Goal: Task Accomplishment & Management: Use online tool/utility

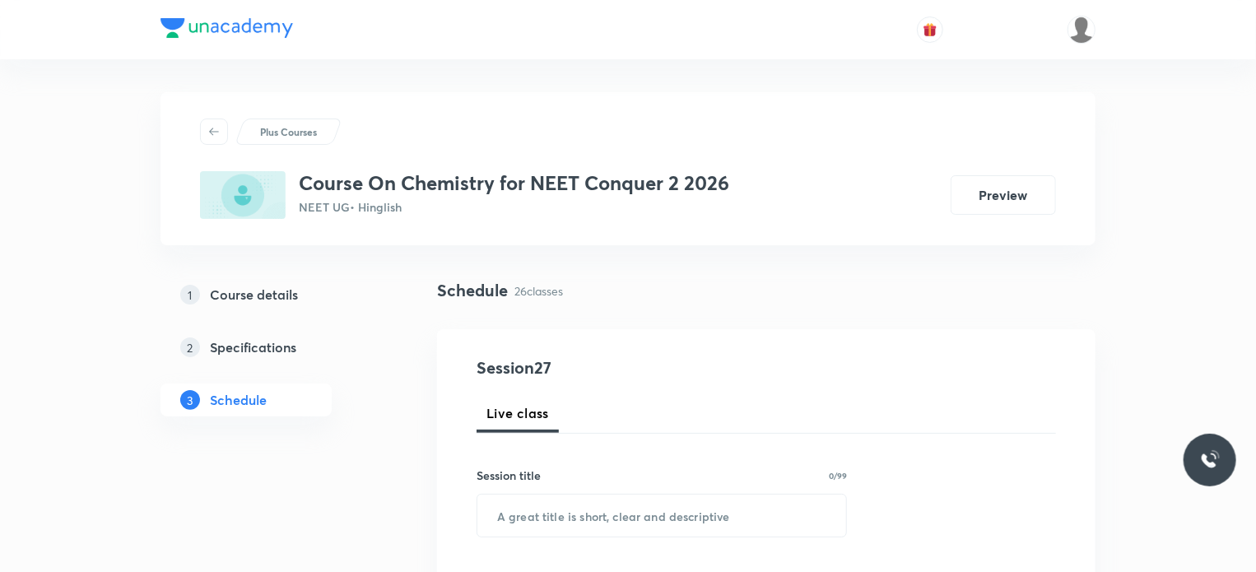
click at [321, 434] on div "1 Course details 2 Specifications 3 Schedule" at bounding box center [273, 357] width 224 height 158
click at [672, 305] on div "Schedule 26 classes" at bounding box center [766, 303] width 659 height 51
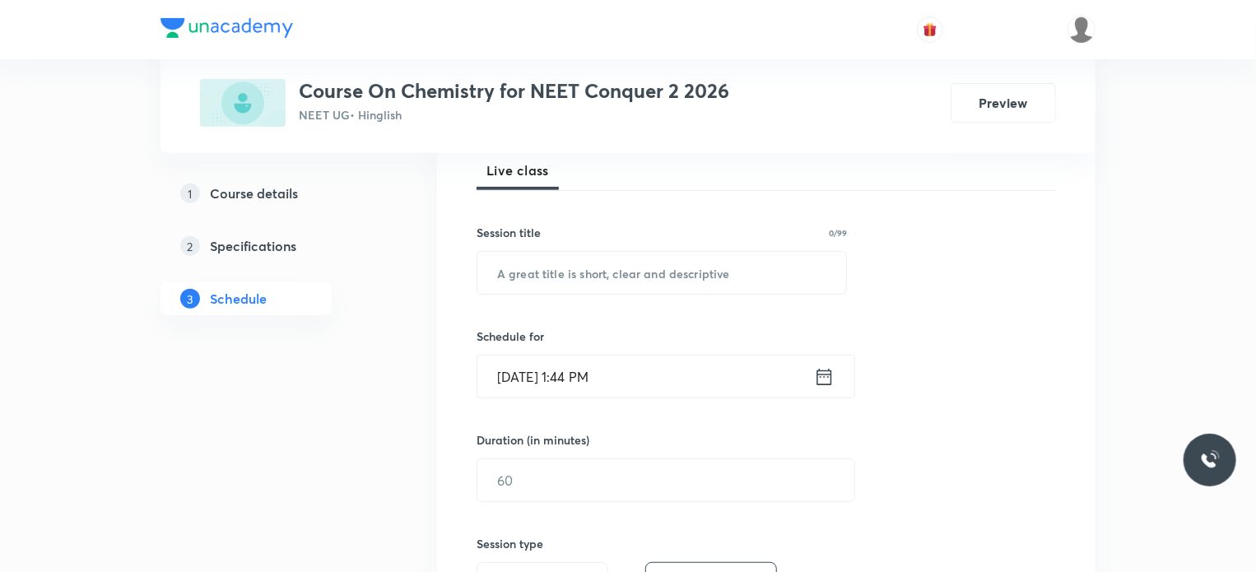
scroll to position [263, 0]
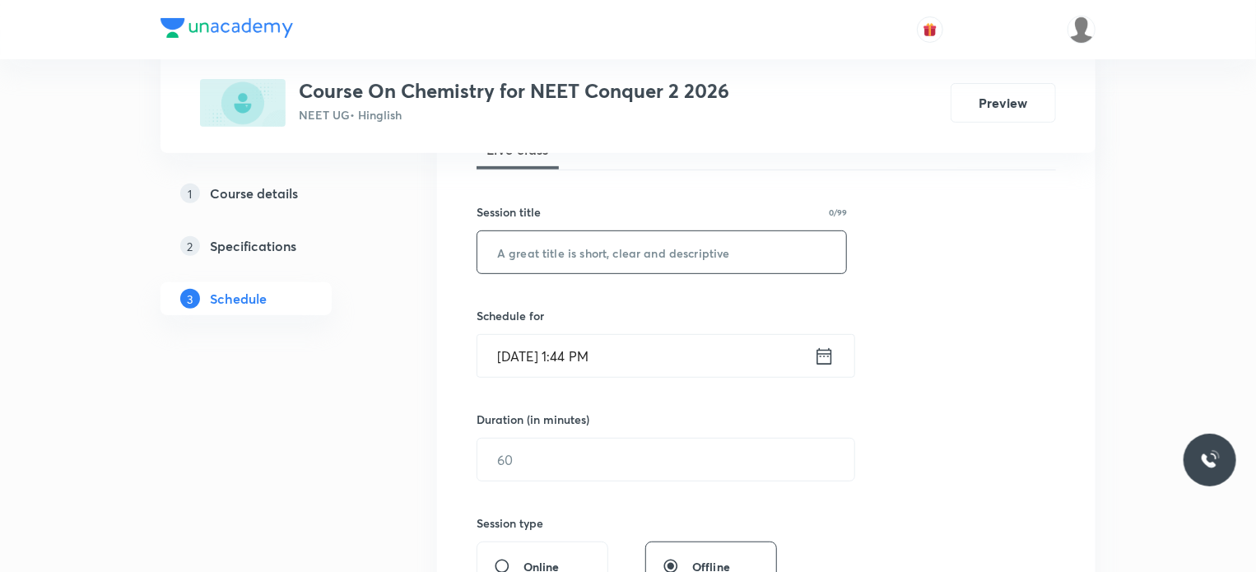
click at [581, 246] on input "text" at bounding box center [661, 252] width 369 height 42
type input "Chemical Bonding"
click at [584, 352] on input "Oct 4, 2025, 1:44 PM" at bounding box center [645, 356] width 337 height 42
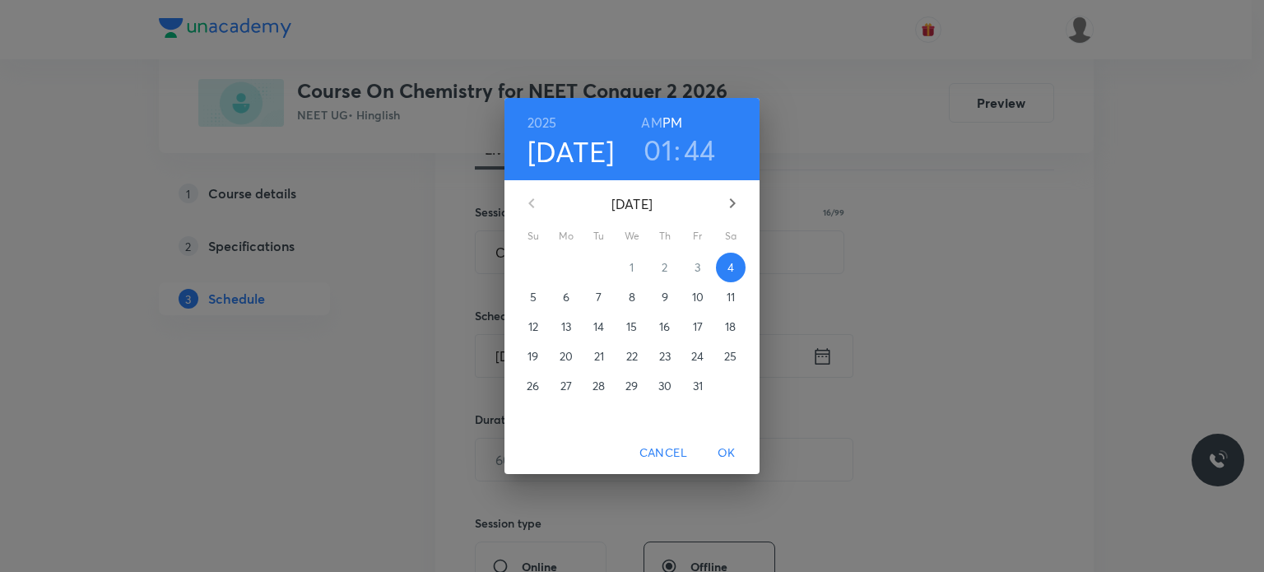
click at [663, 147] on h3 "01" at bounding box center [658, 150] width 29 height 35
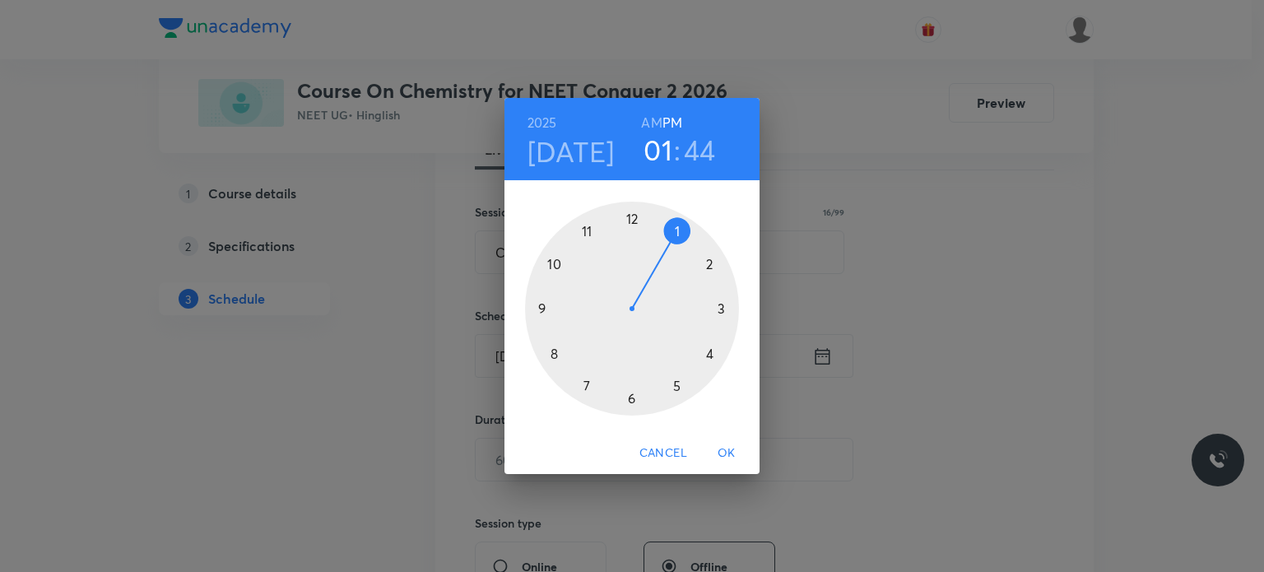
click at [709, 263] on div at bounding box center [632, 309] width 214 height 214
click at [708, 263] on div at bounding box center [632, 309] width 214 height 214
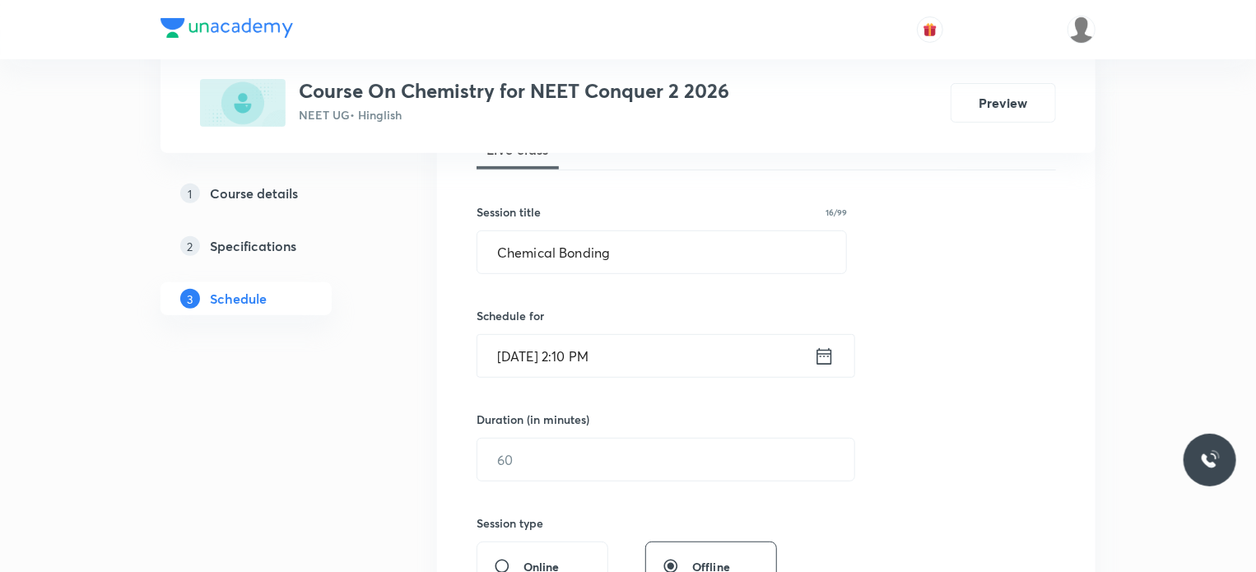
click at [695, 305] on div "Session 27 Live class Session title 16/99 Chemical Bonding ​ Schedule for Oct 4…" at bounding box center [767, 478] width 580 height 773
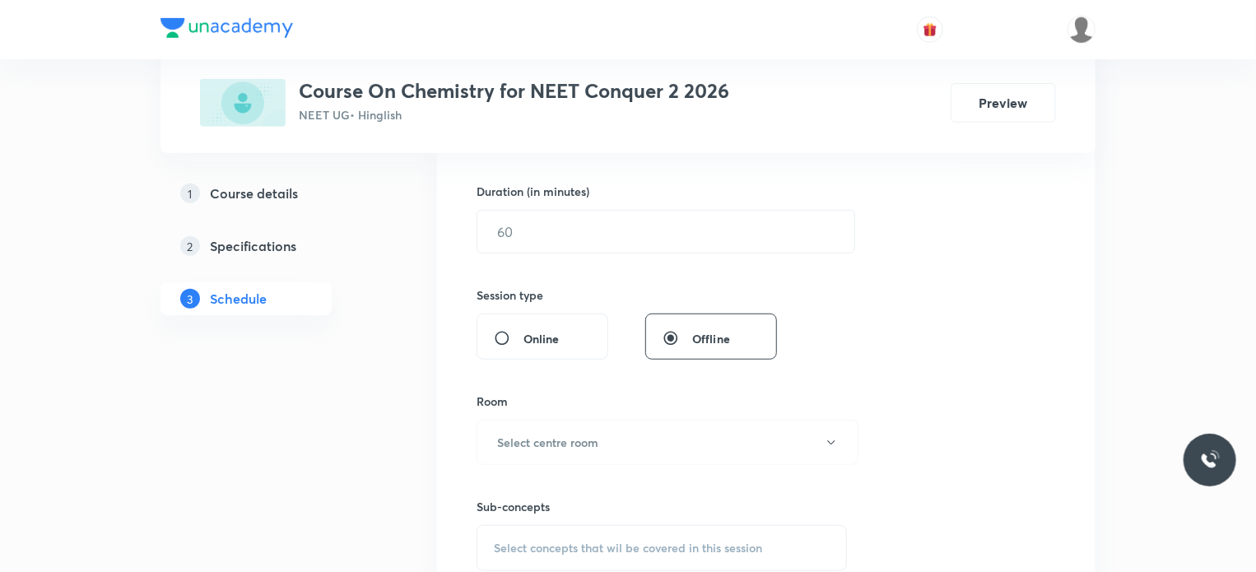
scroll to position [494, 0]
click at [599, 226] on input "text" at bounding box center [665, 229] width 377 height 42
click at [598, 187] on div "Duration (in minutes)" at bounding box center [627, 188] width 300 height 17
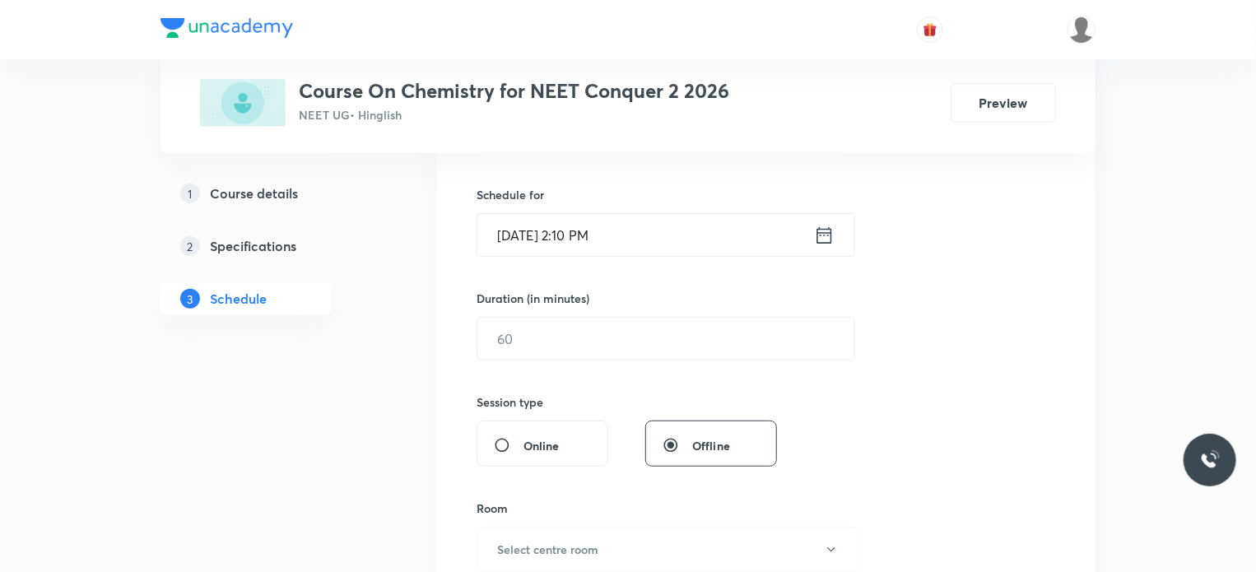
scroll to position [362, 0]
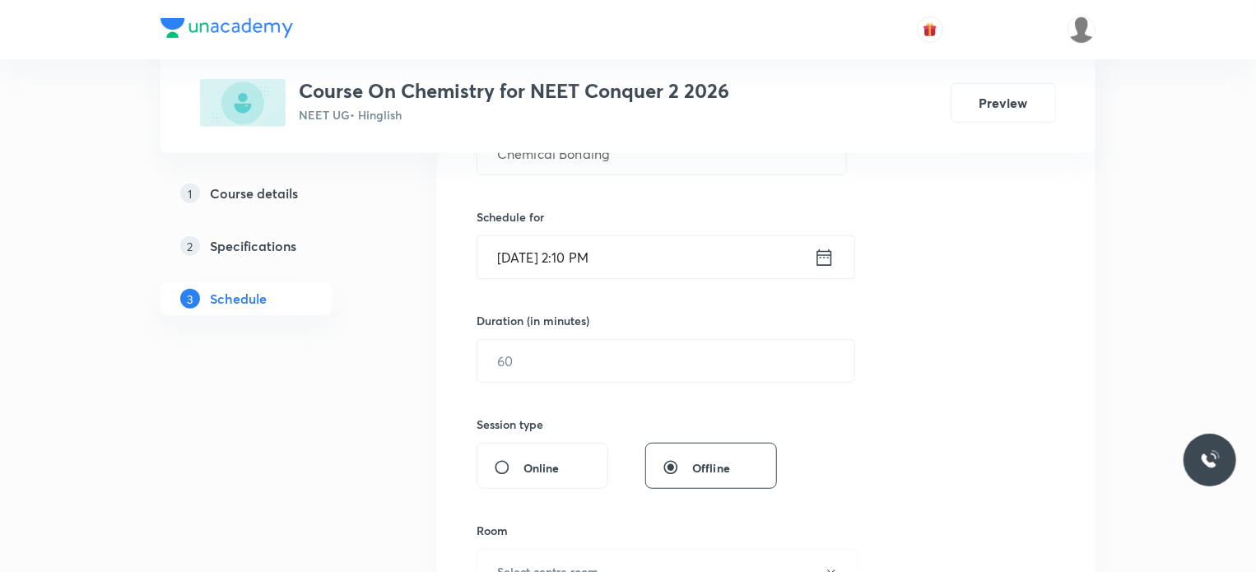
click at [593, 256] on input "Oct 4, 2025, 2:10 PM" at bounding box center [645, 257] width 337 height 42
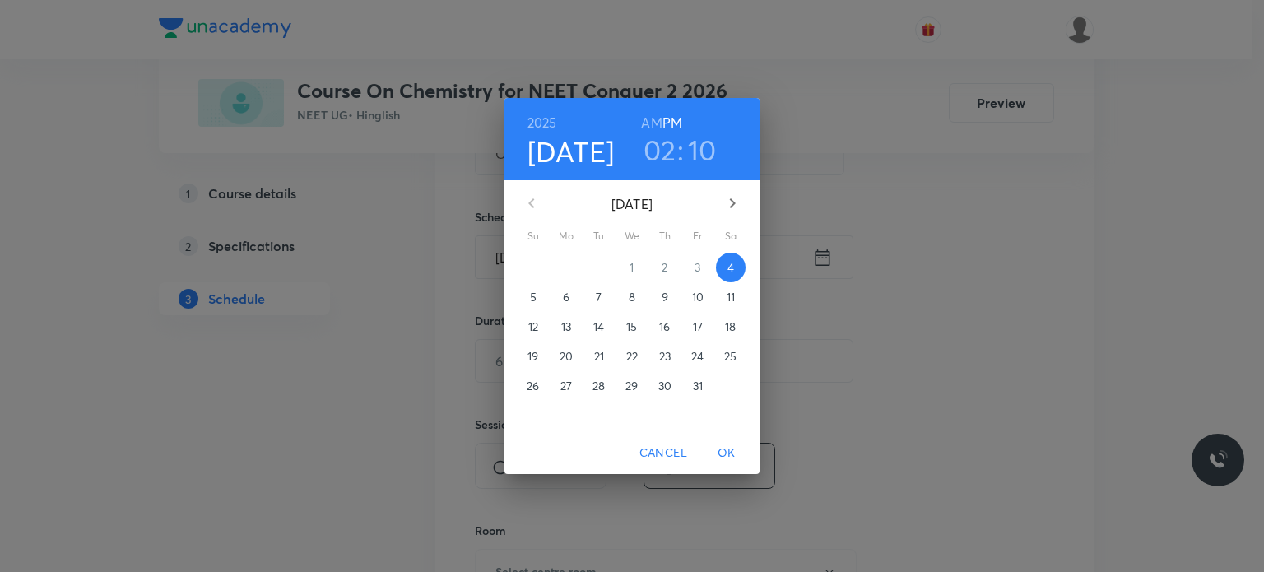
click at [703, 144] on h3 "10" at bounding box center [702, 150] width 29 height 35
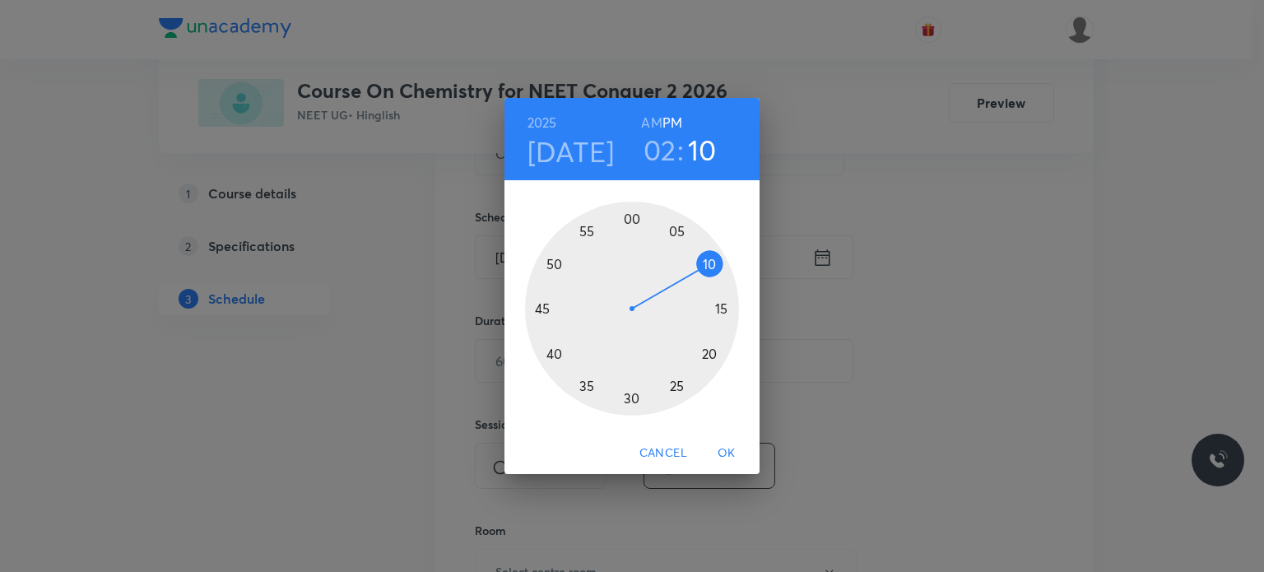
click at [673, 230] on div at bounding box center [632, 309] width 214 height 214
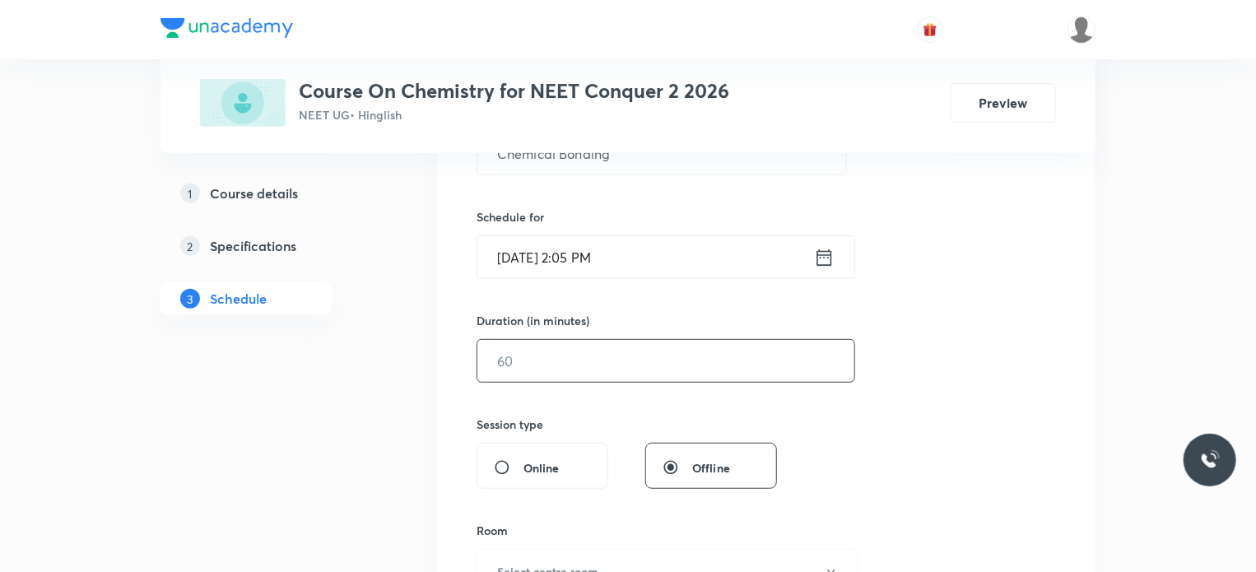
click at [598, 360] on input "text" at bounding box center [665, 361] width 377 height 42
click at [590, 254] on input "Oct 4, 2025, 2:05 PM" at bounding box center [645, 257] width 337 height 42
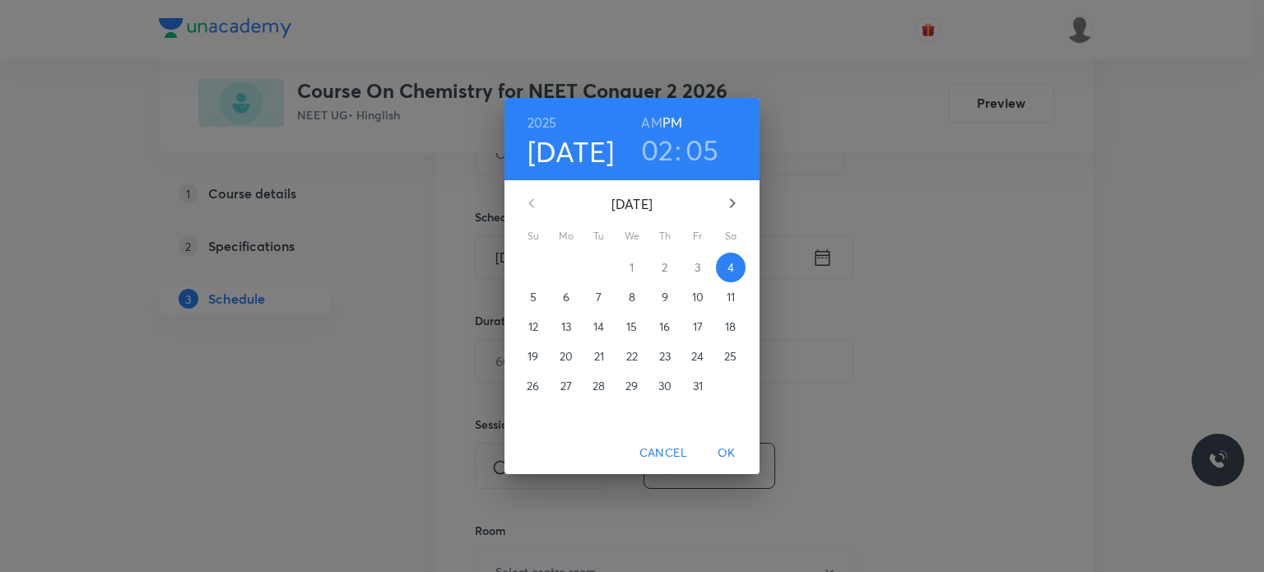
click at [701, 147] on h3 "05" at bounding box center [703, 150] width 34 height 35
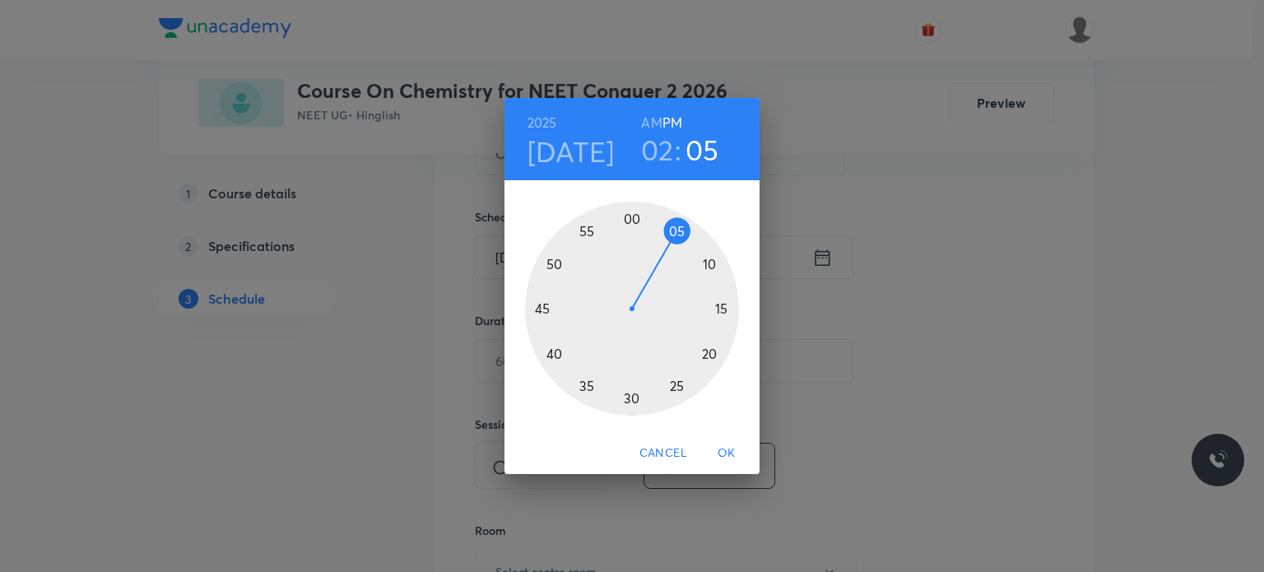
click at [629, 216] on div at bounding box center [632, 309] width 214 height 214
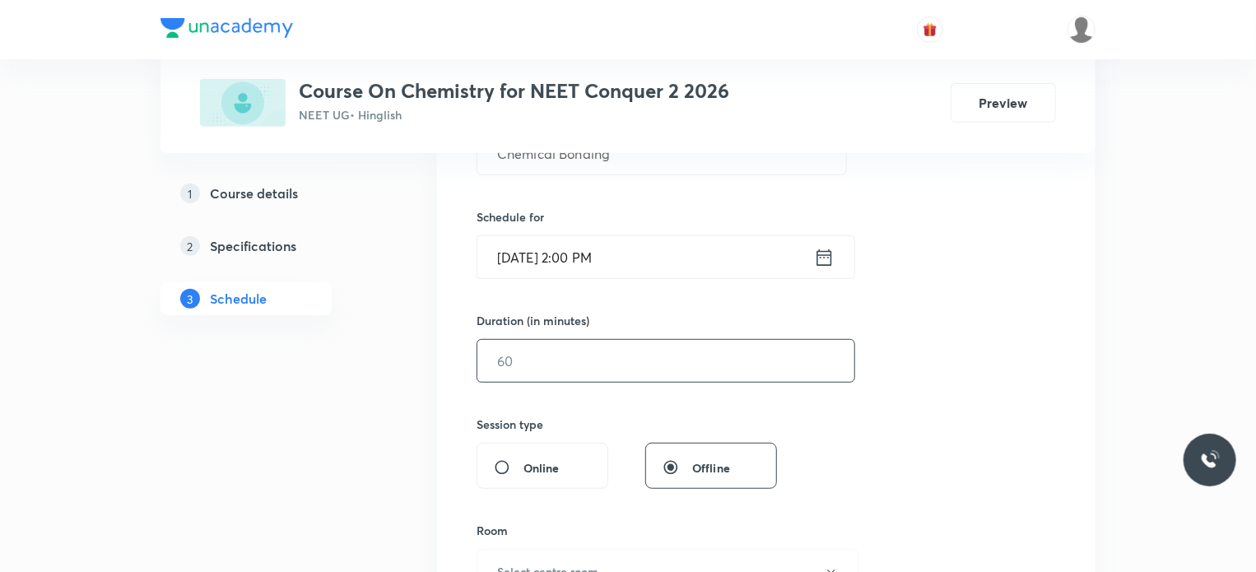
click at [585, 361] on input "text" at bounding box center [665, 361] width 377 height 42
type input "65"
click at [580, 398] on div "Session 27 Live class Session title 16/99 Chemical Bonding ​ Schedule for Oct 4…" at bounding box center [767, 379] width 580 height 773
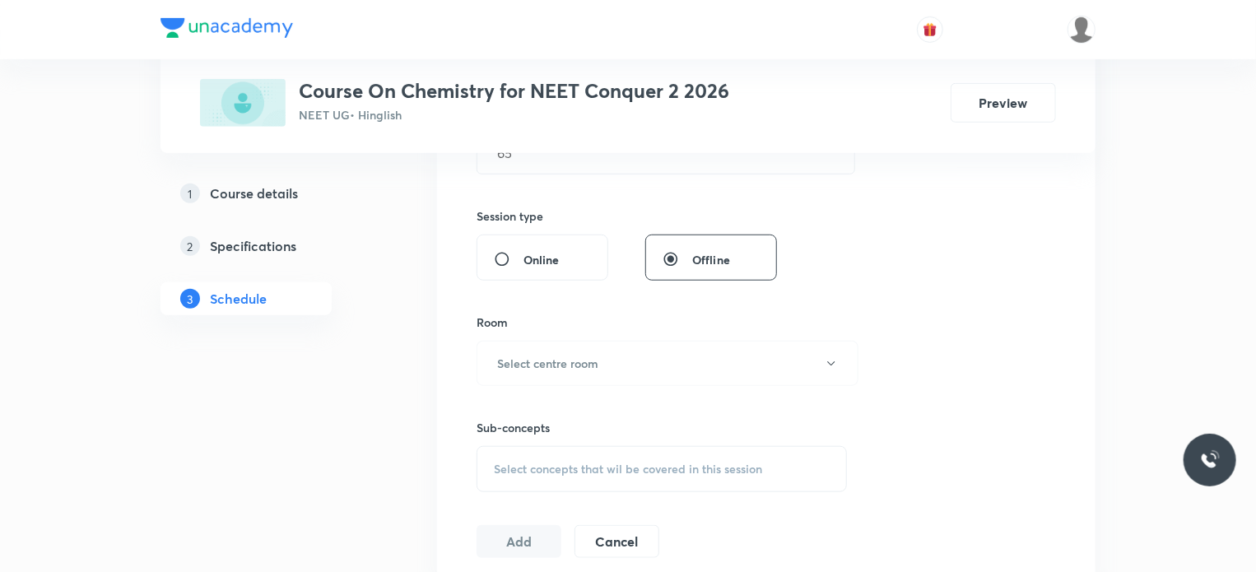
scroll to position [593, 0]
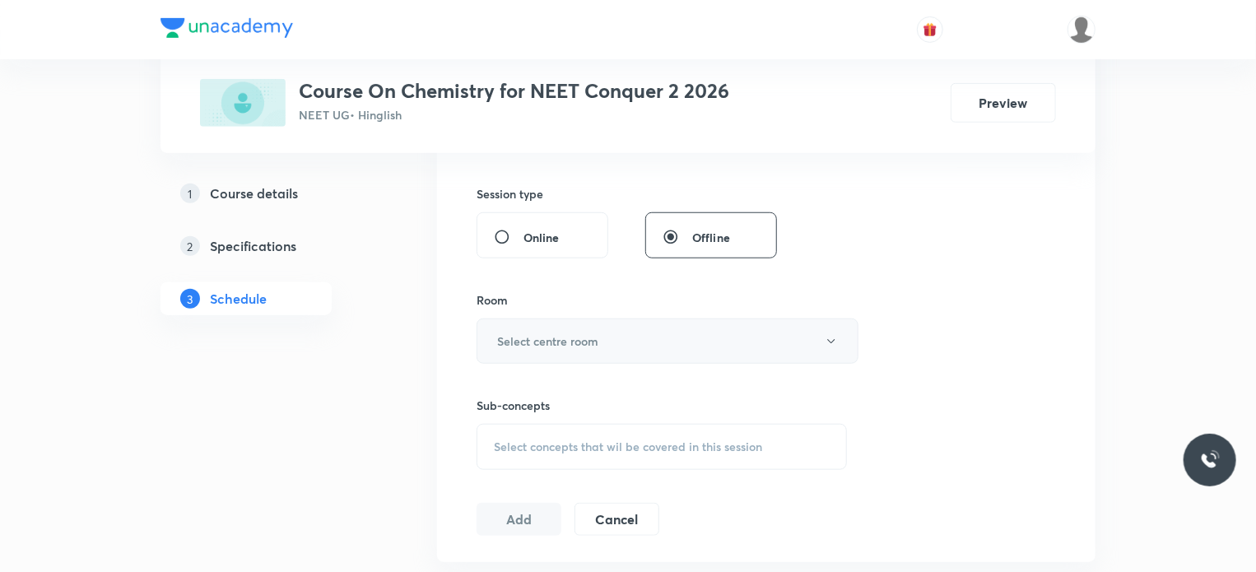
click at [547, 340] on h6 "Select centre room" at bounding box center [547, 341] width 101 height 17
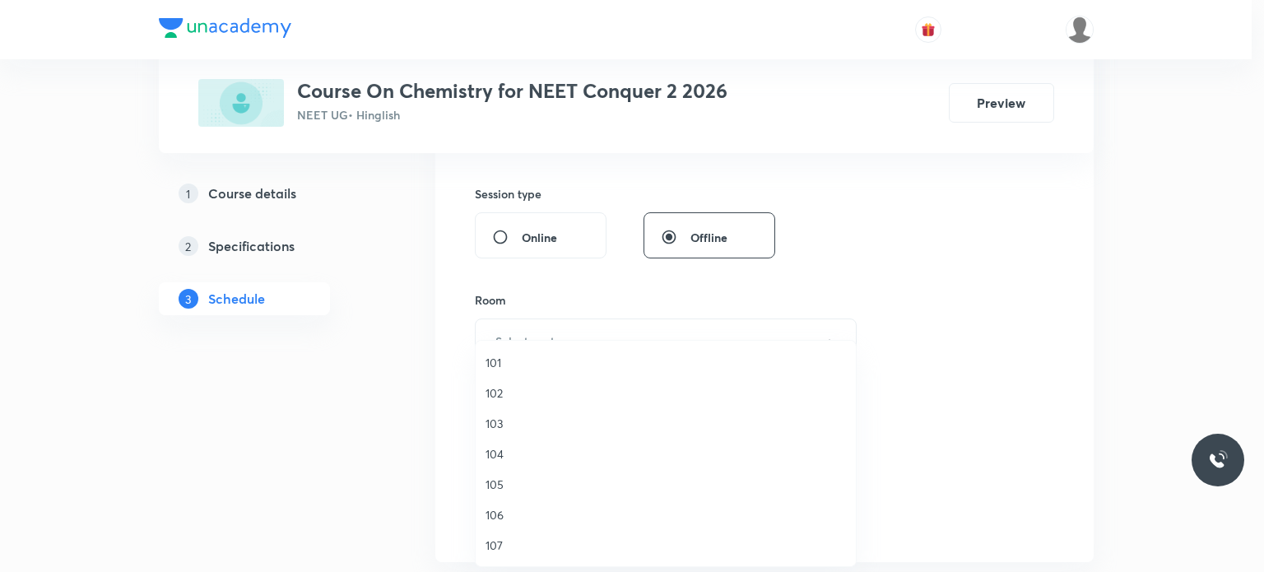
click at [502, 393] on span "102" at bounding box center [666, 392] width 361 height 17
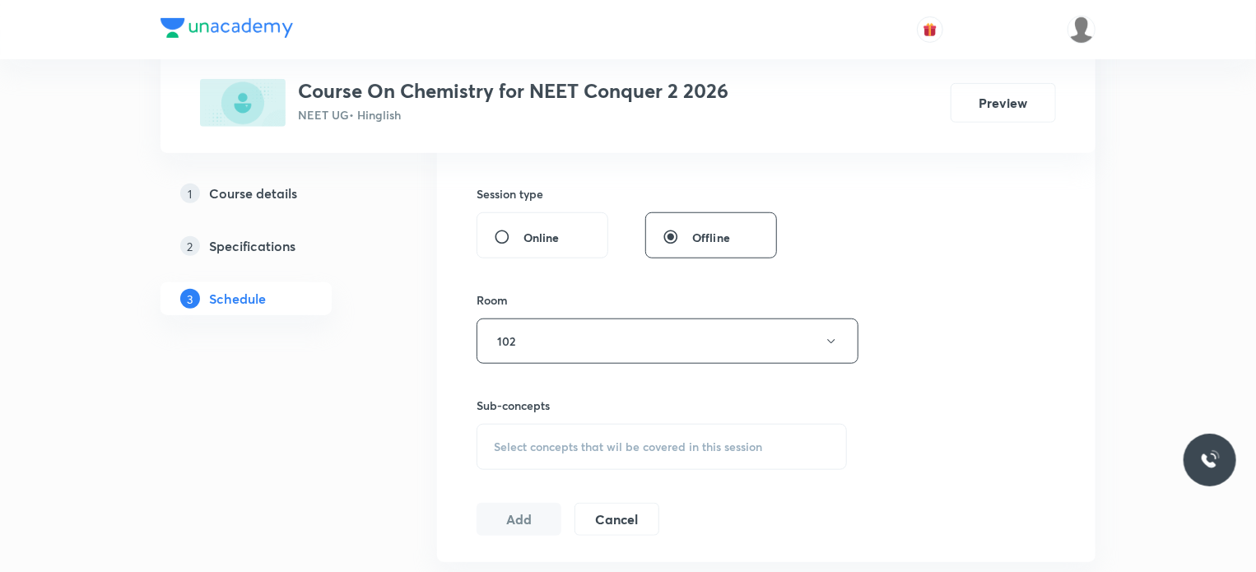
click at [530, 451] on span "Select concepts that wil be covered in this session" at bounding box center [628, 446] width 268 height 13
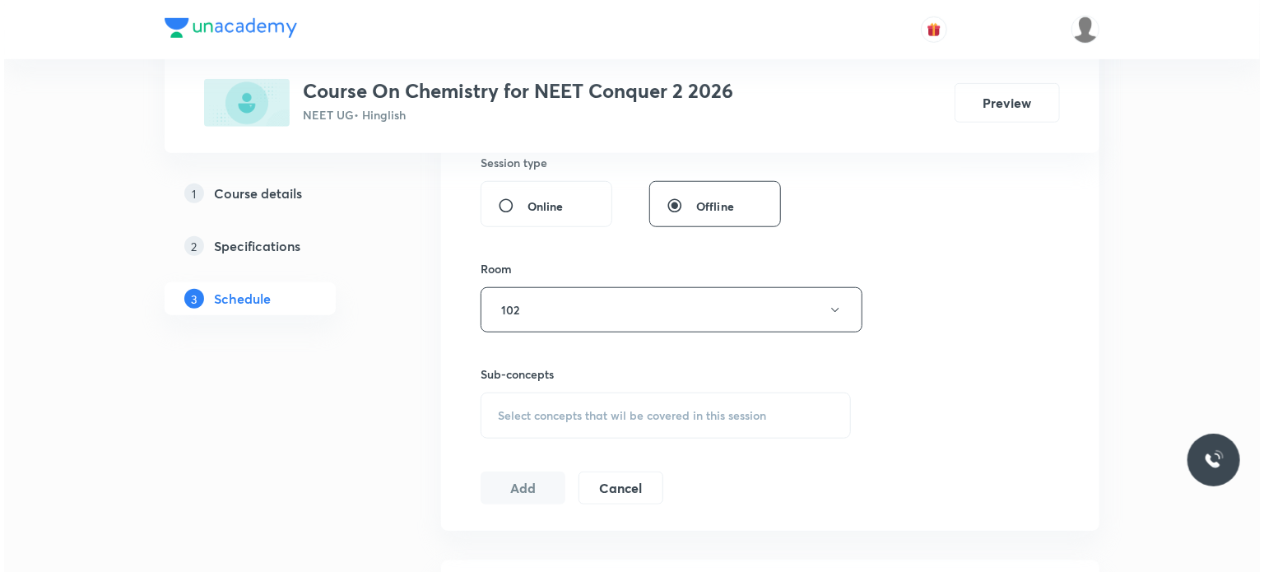
scroll to position [626, 0]
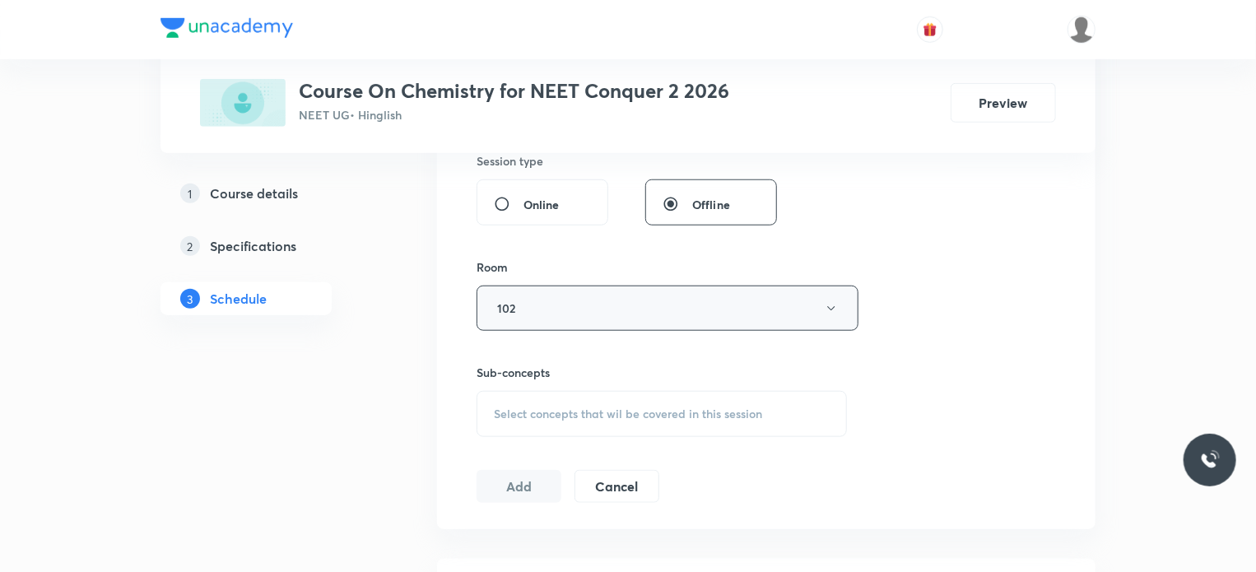
click at [541, 305] on button "102" at bounding box center [668, 308] width 382 height 45
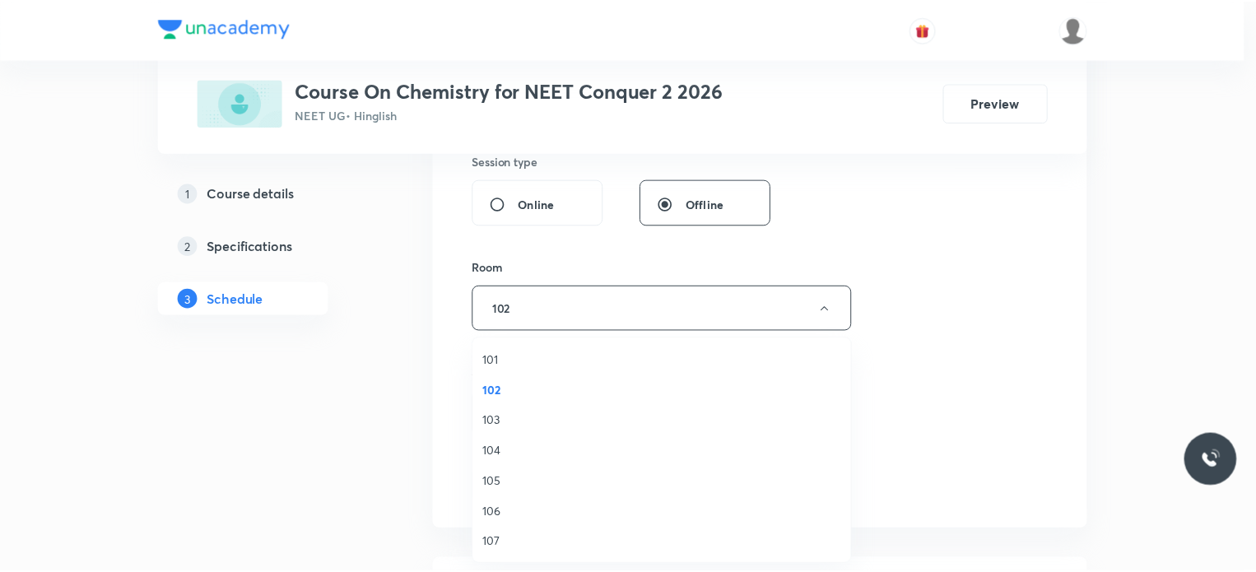
scroll to position [33, 0]
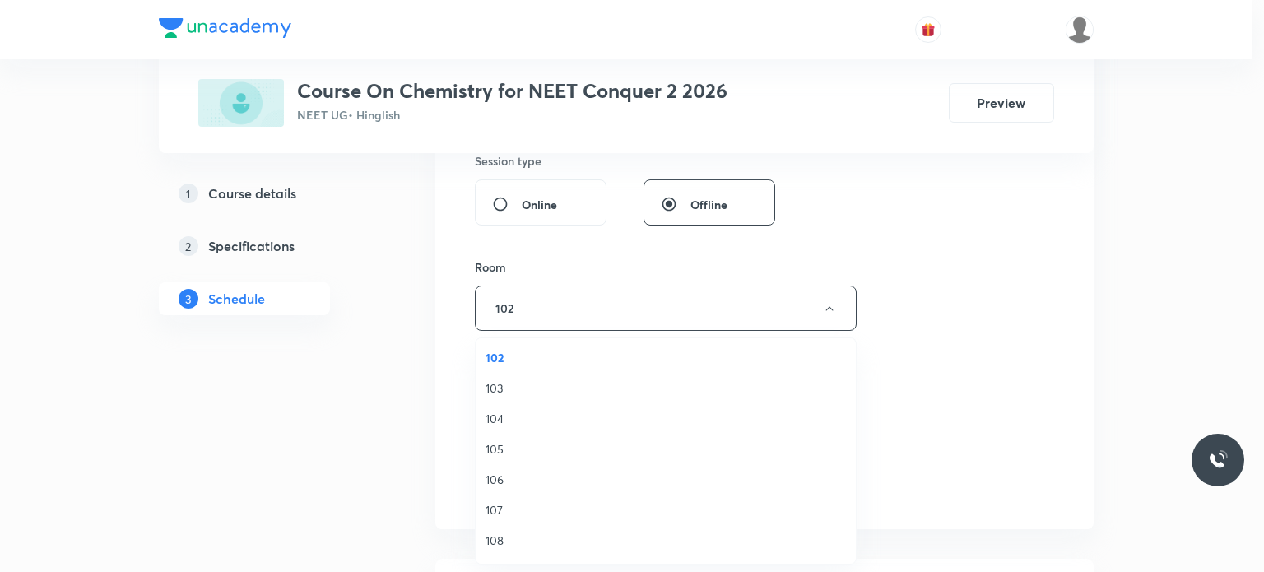
click at [504, 477] on span "106" at bounding box center [666, 479] width 361 height 17
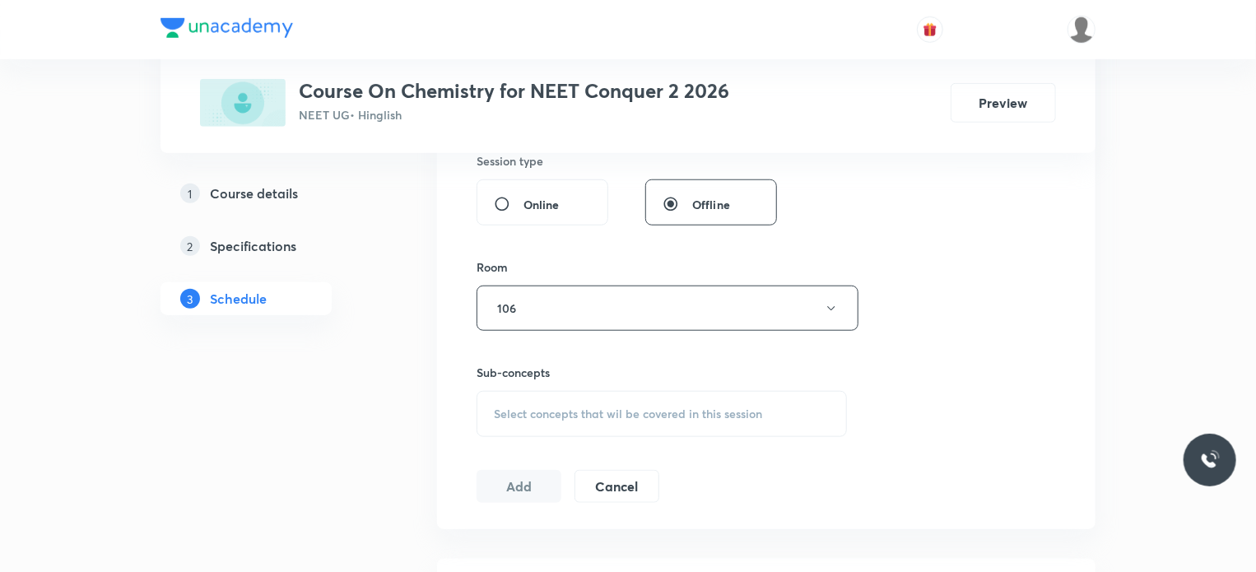
click at [511, 416] on span "Select concepts that wil be covered in this session" at bounding box center [628, 413] width 268 height 13
click at [528, 555] on div "Pituitary Gland Covered previously" at bounding box center [661, 542] width 369 height 37
checkbox input "true"
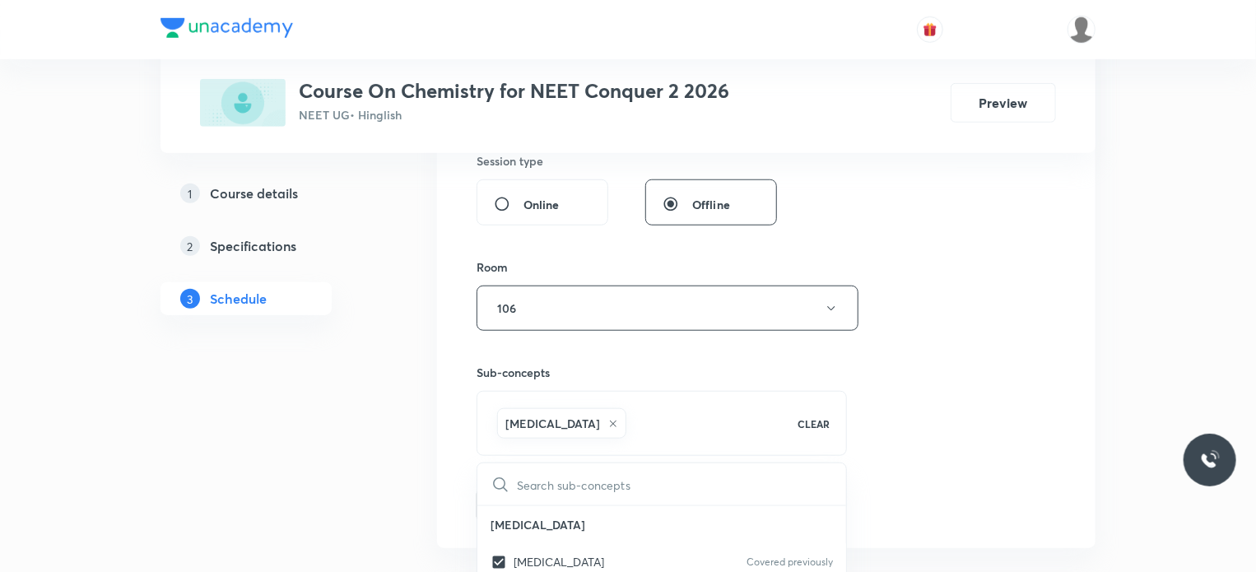
click at [510, 502] on button "Add" at bounding box center [519, 503] width 85 height 33
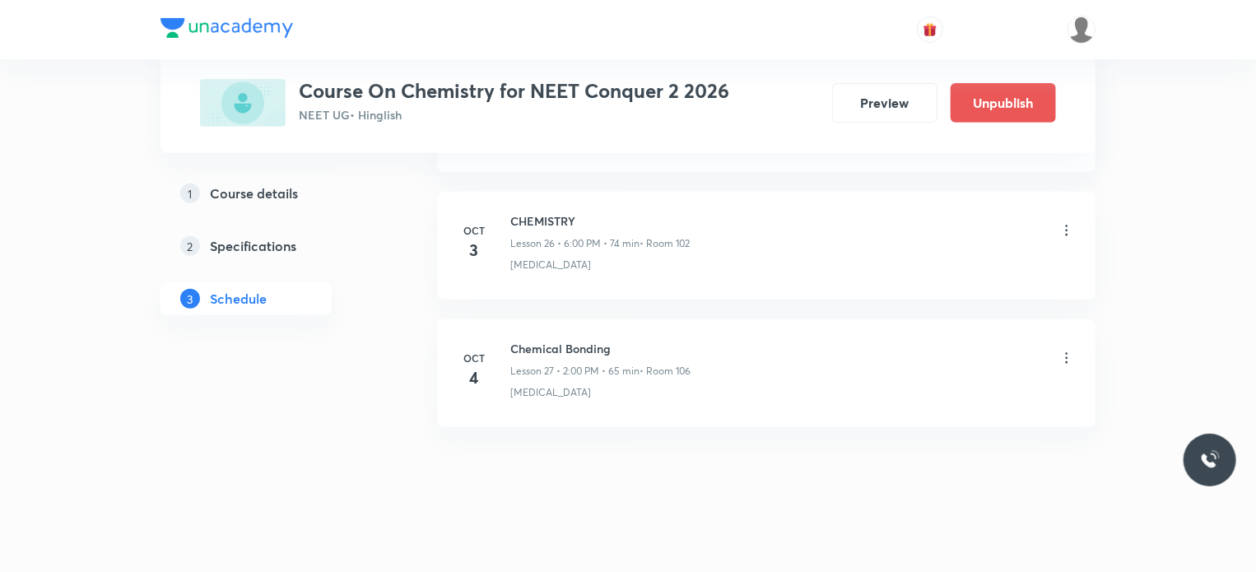
scroll to position [3427, 0]
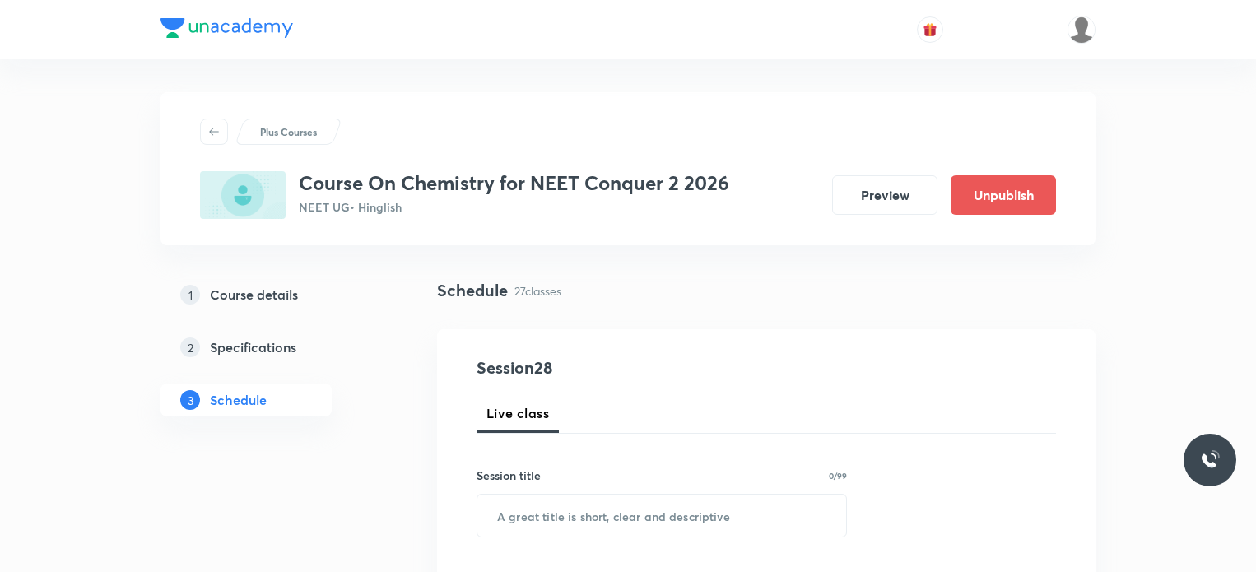
scroll to position [3427, 0]
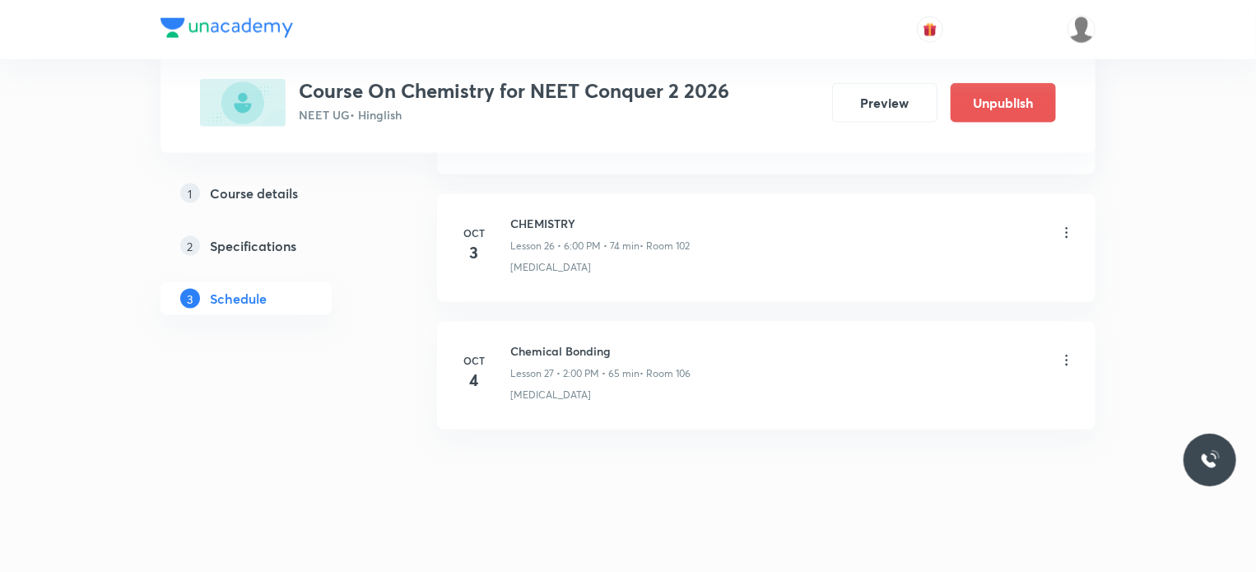
scroll to position [4182, 0]
